Goal: Information Seeking & Learning: Learn about a topic

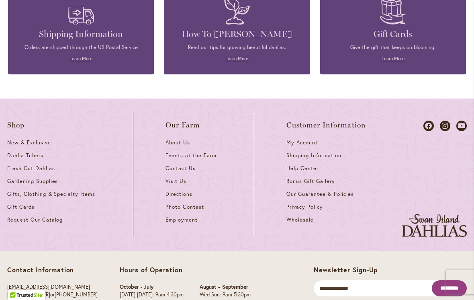
scroll to position [3475, 0]
click at [449, 121] on icon at bounding box center [445, 126] width 10 height 10
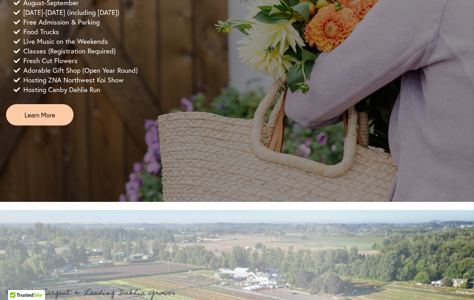
scroll to position [639, 0]
click at [34, 120] on span "Learn More" at bounding box center [40, 114] width 31 height 9
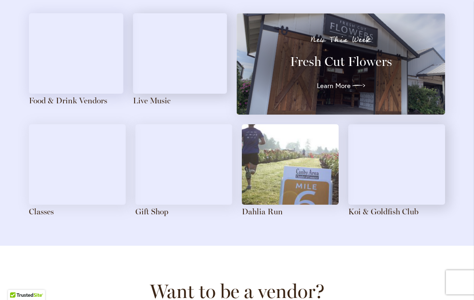
scroll to position [915, 0]
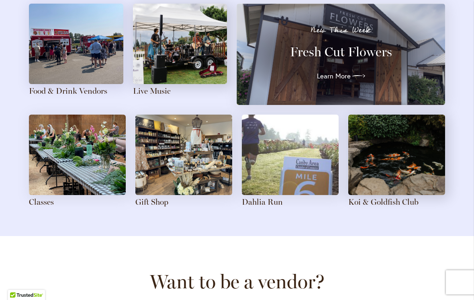
click at [167, 148] on img at bounding box center [183, 154] width 97 height 80
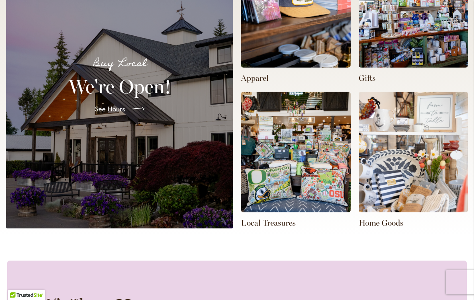
scroll to position [278, 0]
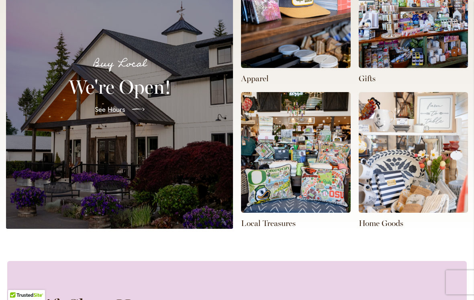
click at [115, 105] on span "See Hours" at bounding box center [110, 109] width 31 height 10
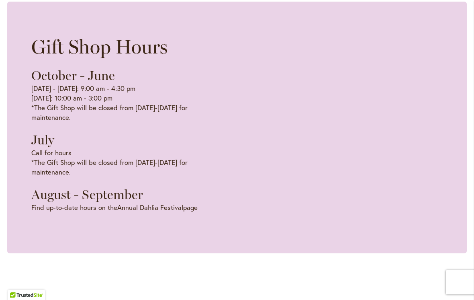
scroll to position [0, 469]
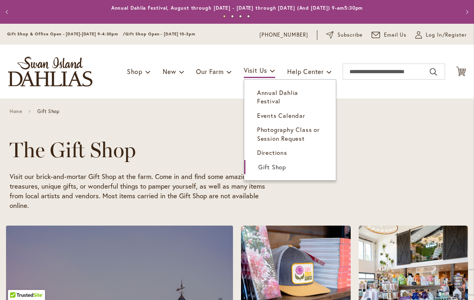
scroll to position [0, 313]
click at [266, 93] on span "Annual Dahlia Festival" at bounding box center [277, 96] width 41 height 16
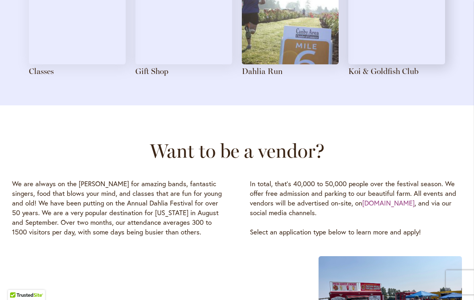
scroll to position [1015, 0]
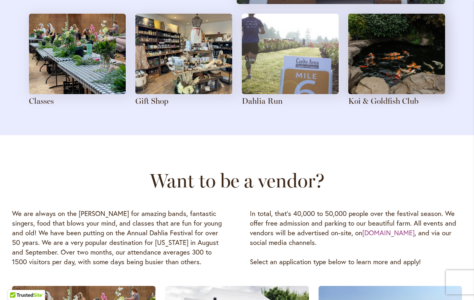
click at [161, 96] on link "Gift Shop" at bounding box center [151, 101] width 33 height 10
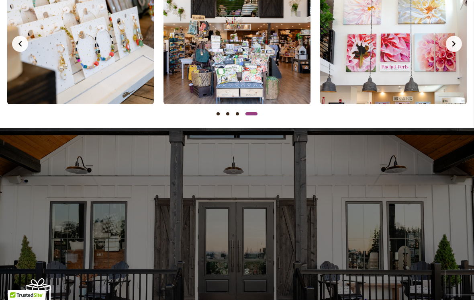
scroll to position [838, 0]
